Goal: Task Accomplishment & Management: Manage account settings

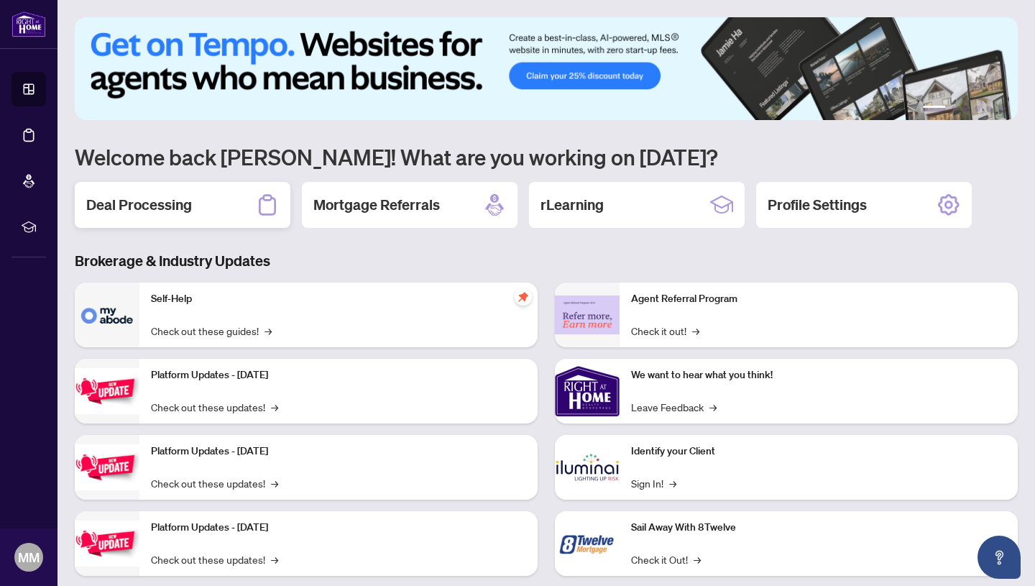
click at [119, 207] on h2 "Deal Processing" at bounding box center [139, 205] width 106 height 20
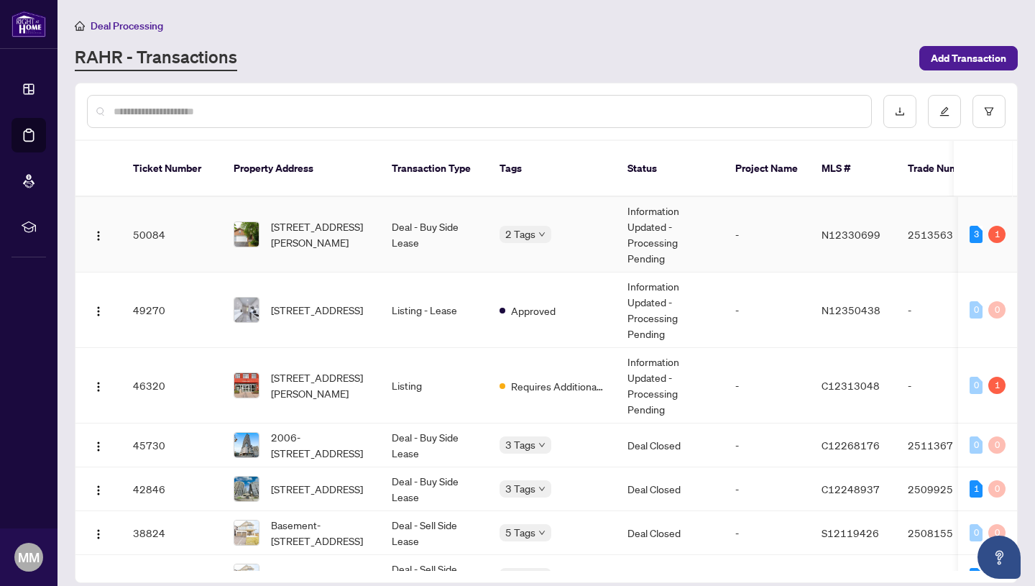
click at [428, 209] on td "Deal - Buy Side Lease" at bounding box center [434, 234] width 108 height 75
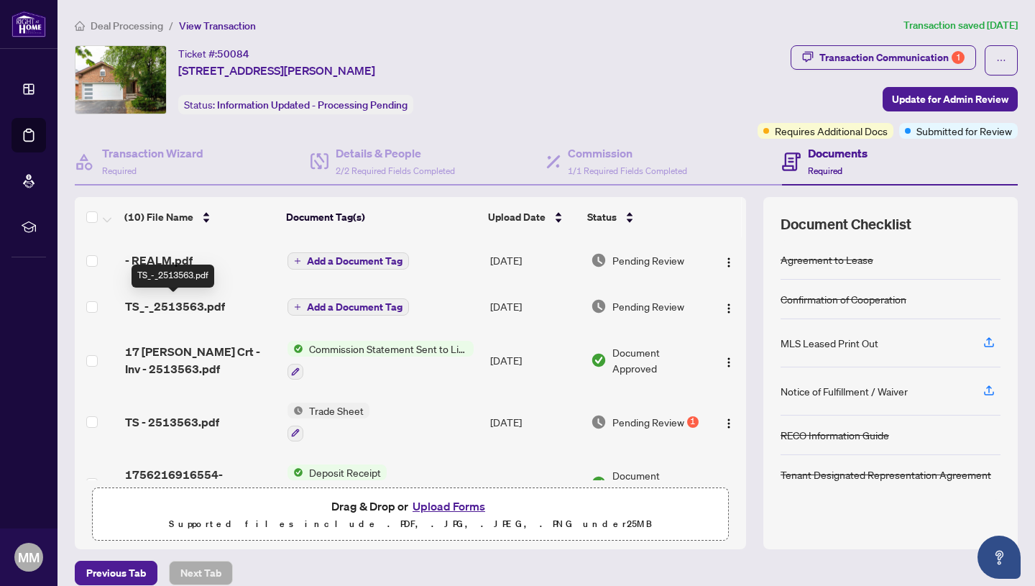
click at [198, 299] on span "TS_-_2513563.pdf" at bounding box center [175, 306] width 100 height 17
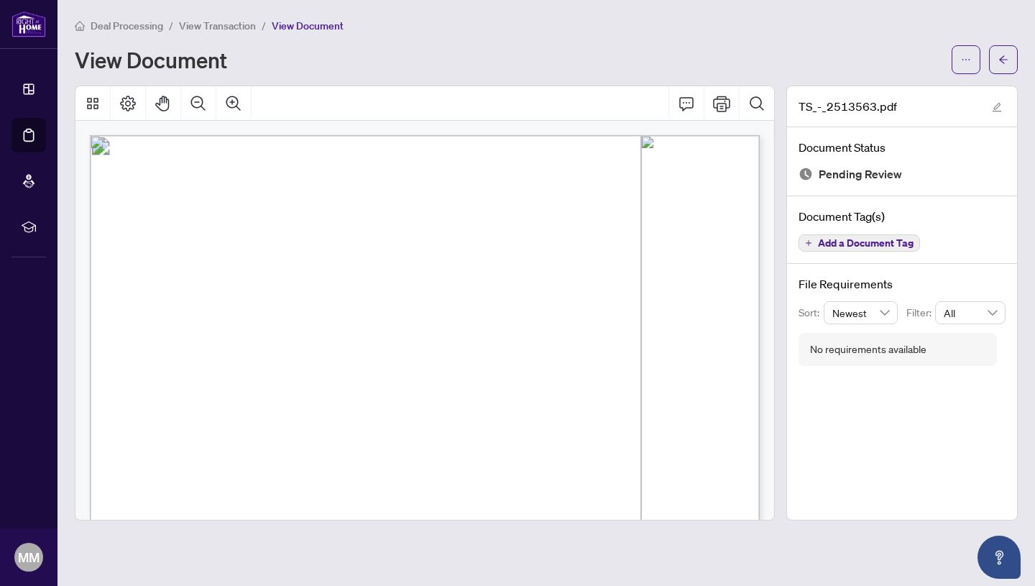
click at [201, 24] on span "View Transaction" at bounding box center [217, 25] width 77 height 13
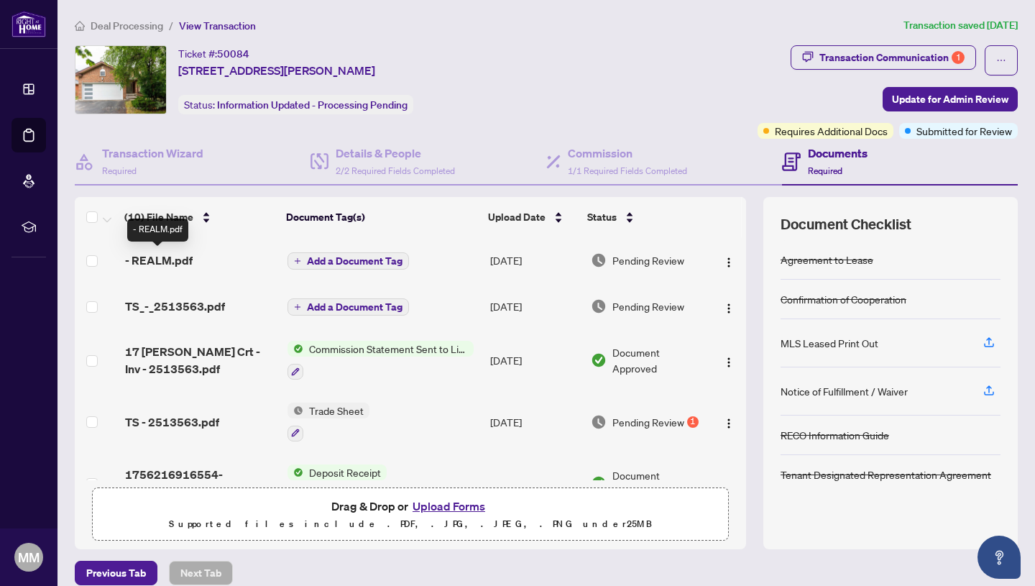
click at [157, 259] on span "- REALM.pdf" at bounding box center [159, 260] width 68 height 17
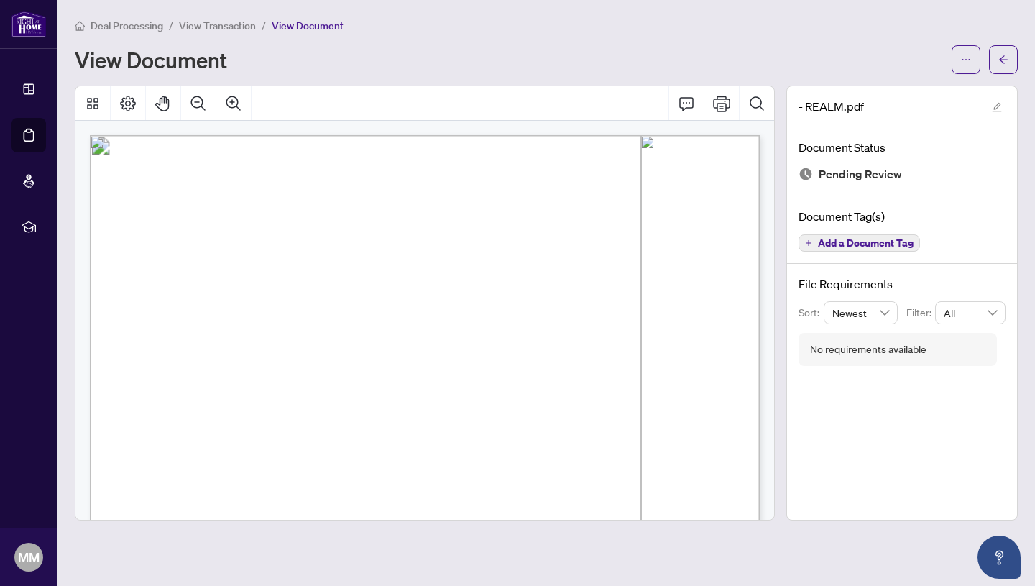
click at [221, 21] on span "View Transaction" at bounding box center [217, 25] width 77 height 13
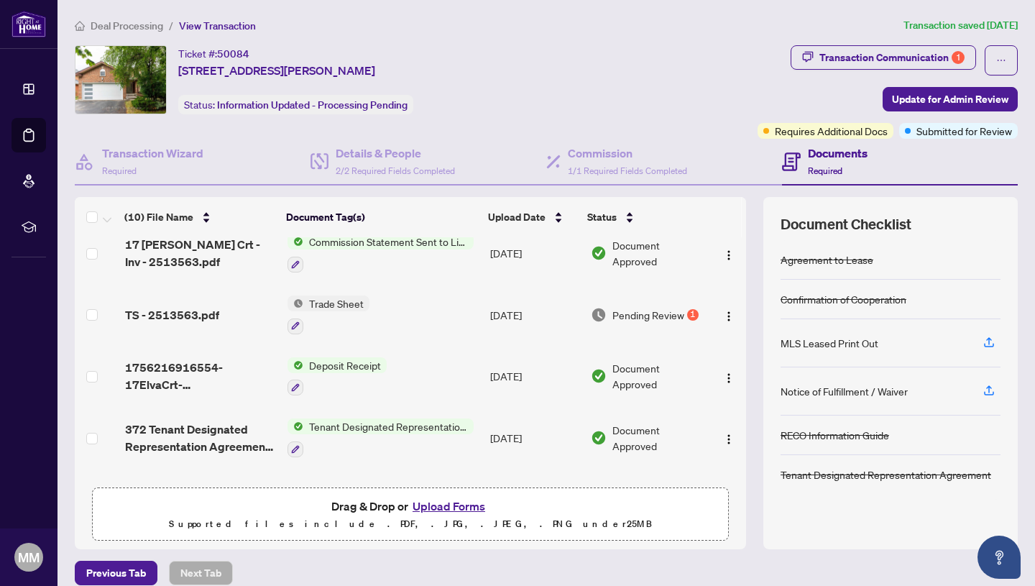
scroll to position [127, 0]
